Goal: Check status: Check status

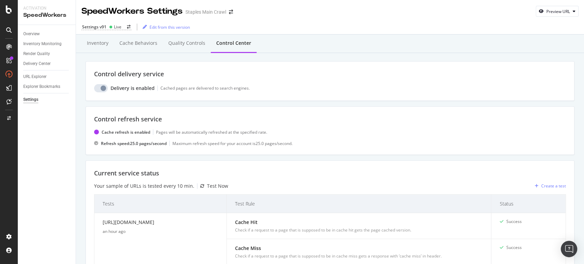
scroll to position [302, 0]
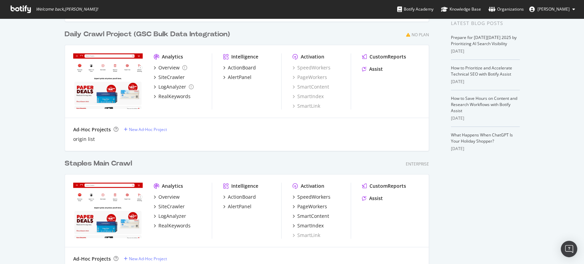
scroll to position [152, 0]
